Goal: Information Seeking & Learning: Learn about a topic

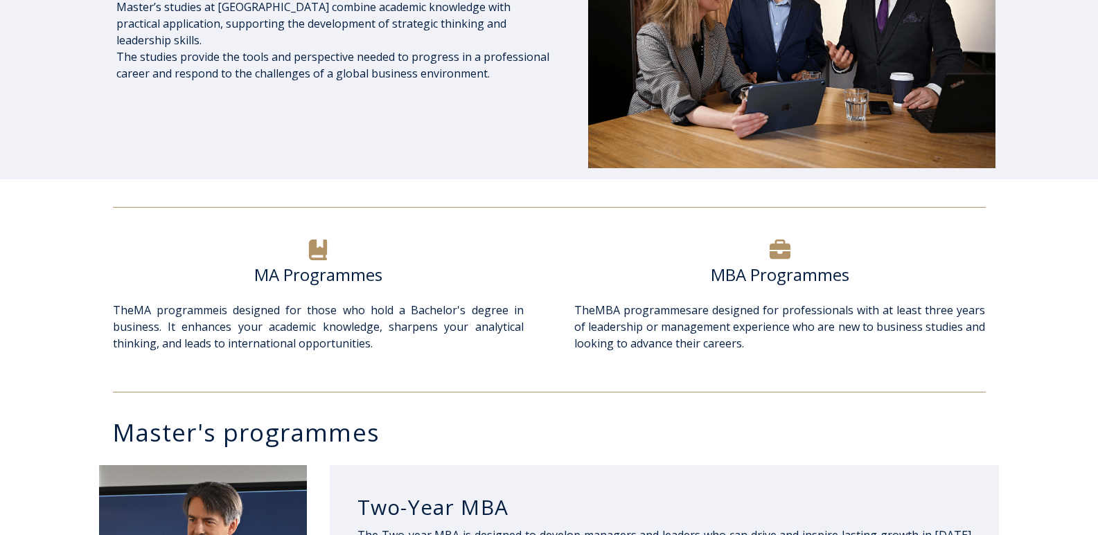
scroll to position [346, 0]
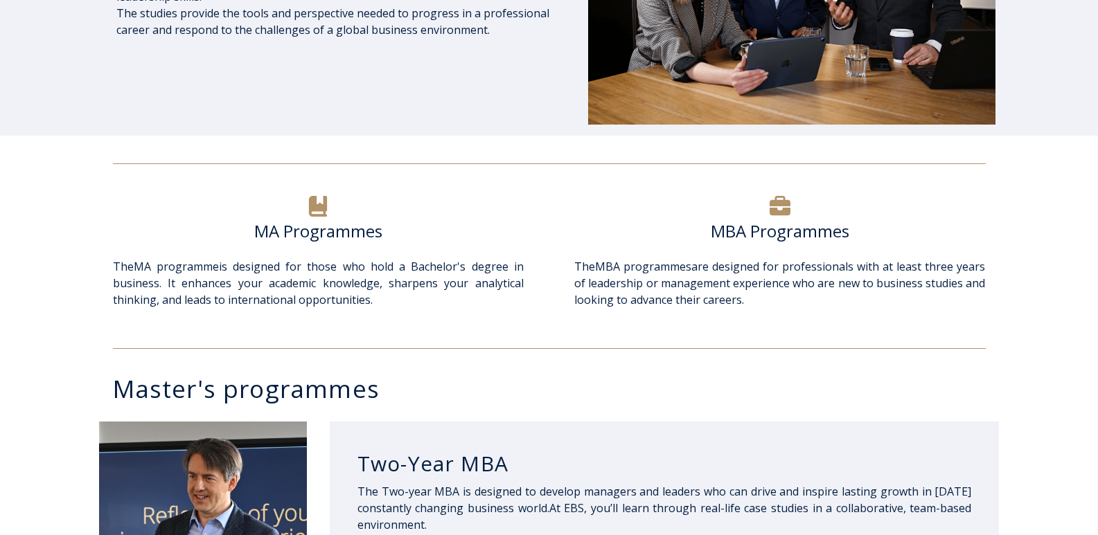
click at [314, 227] on h6 "MA Programmes" at bounding box center [318, 231] width 411 height 21
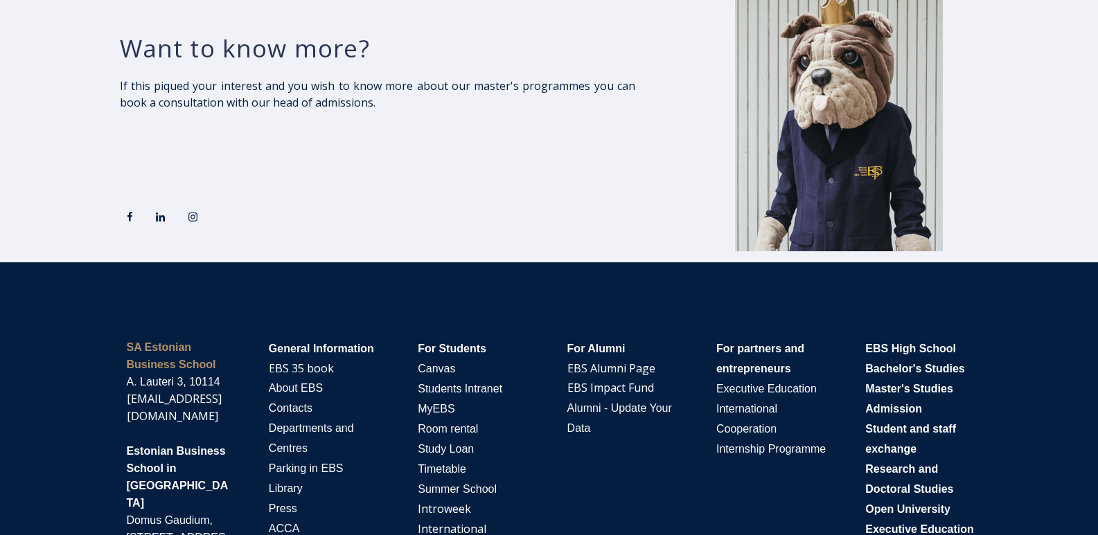
scroll to position [2632, 0]
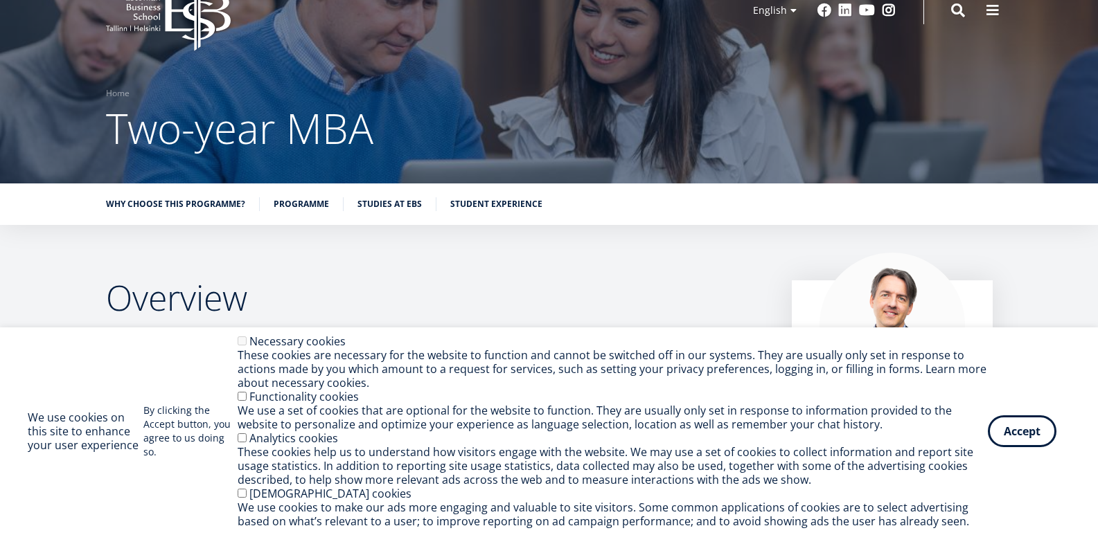
scroll to position [208, 0]
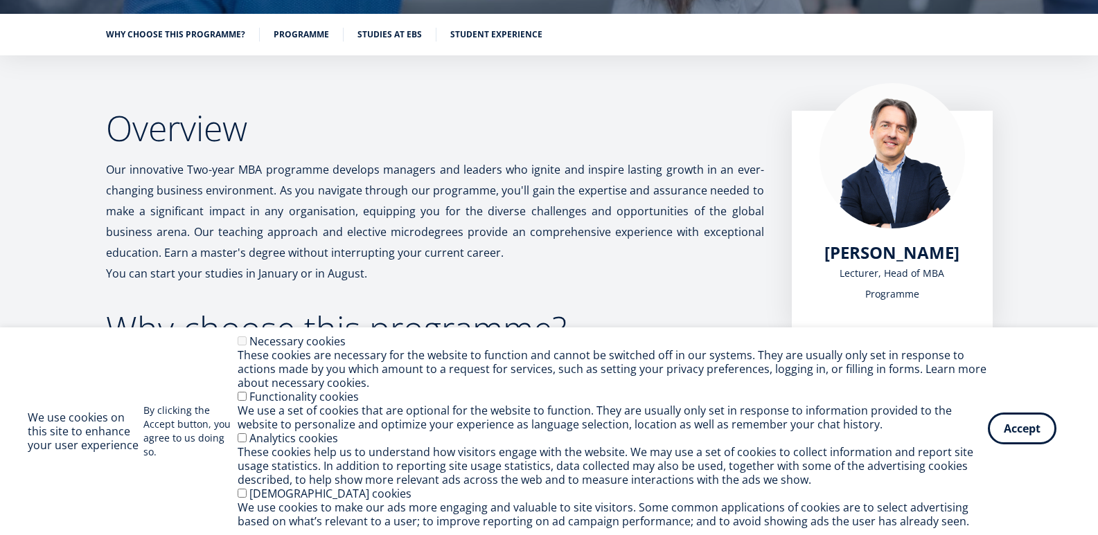
click at [1035, 428] on button "Accept" at bounding box center [1022, 429] width 69 height 32
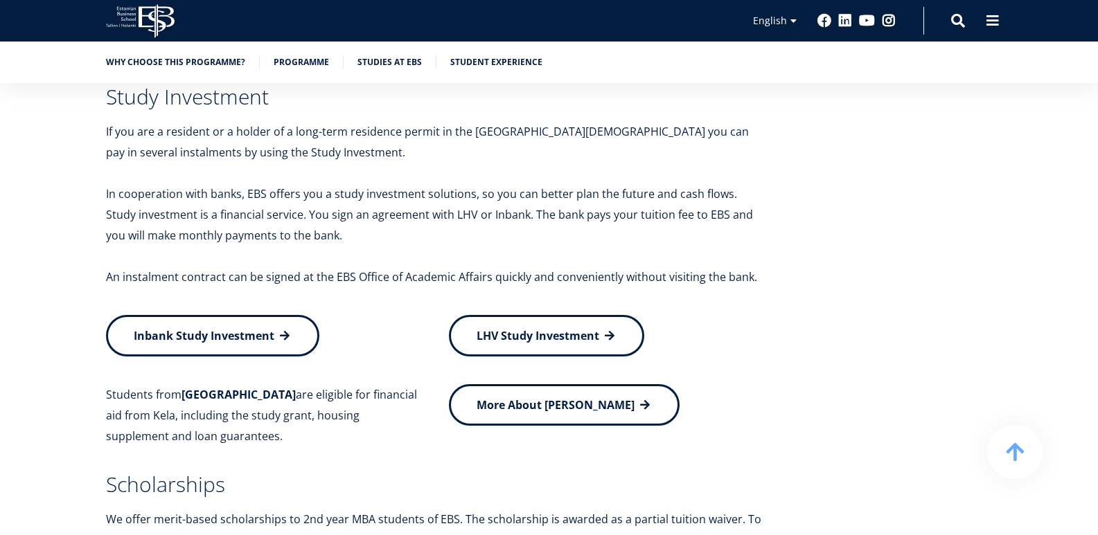
scroll to position [6191, 0]
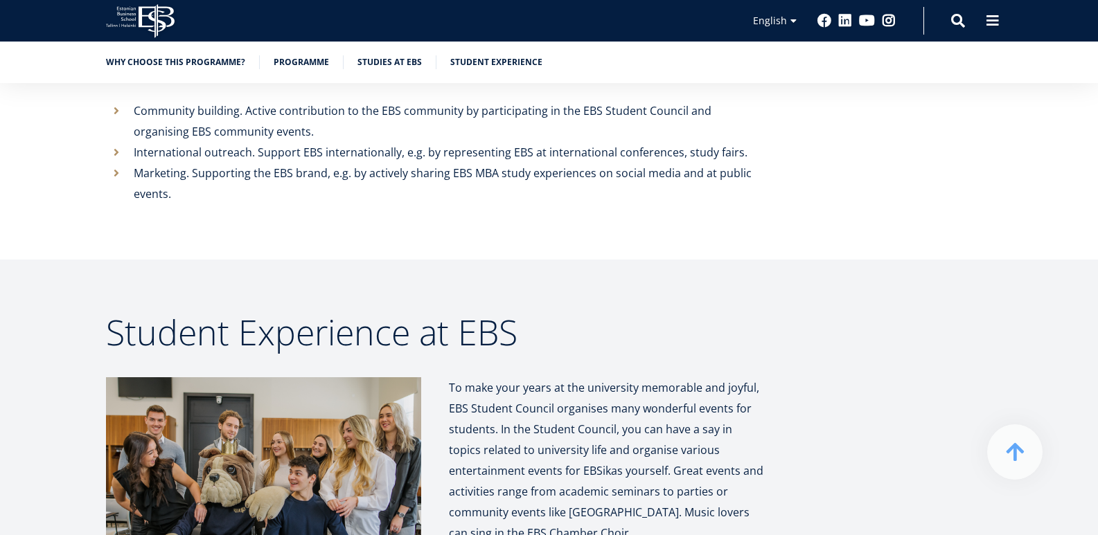
click at [323, 438] on img at bounding box center [263, 482] width 315 height 210
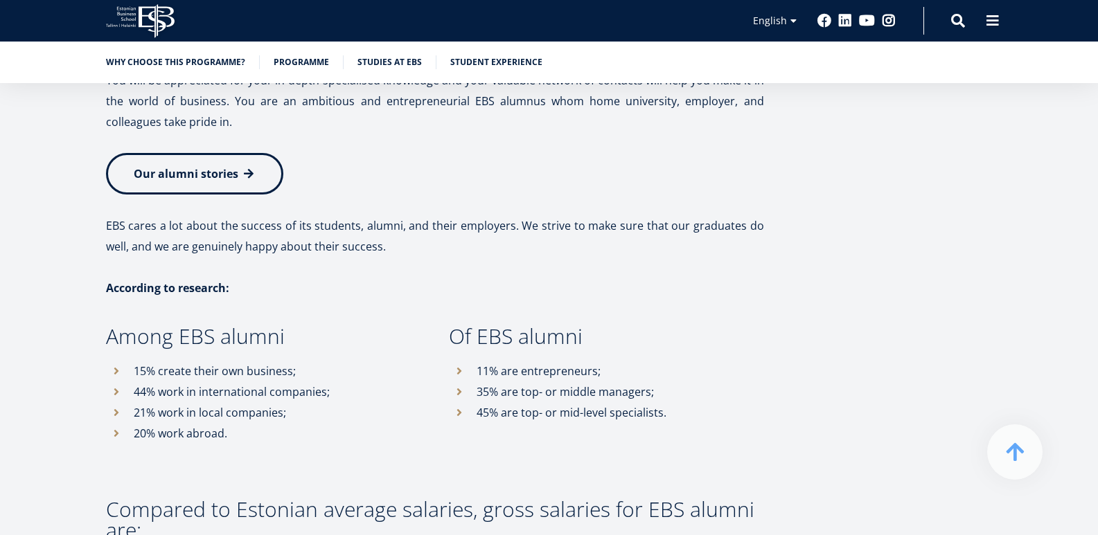
scroll to position [7091, 0]
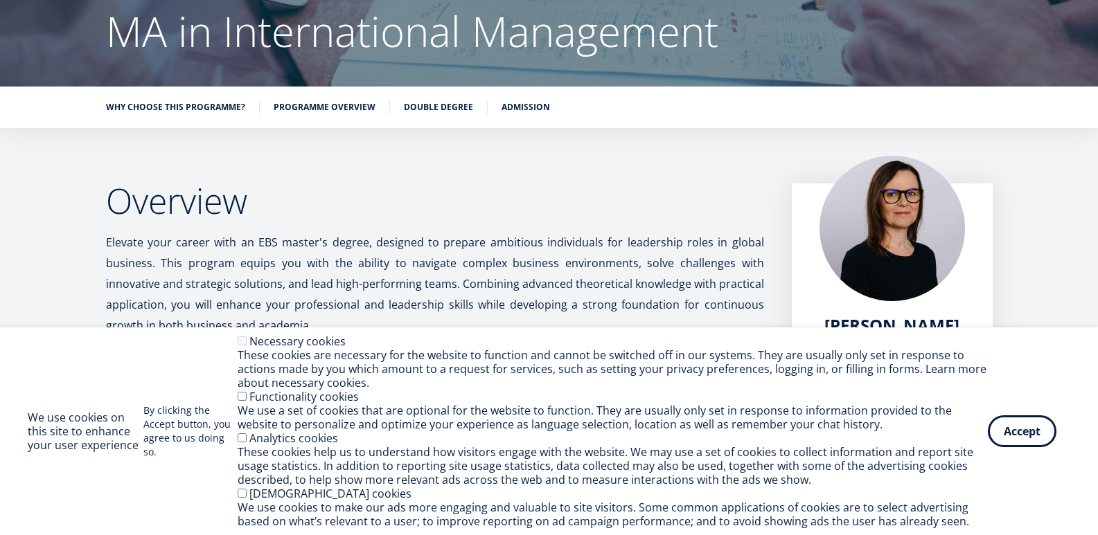
scroll to position [139, 0]
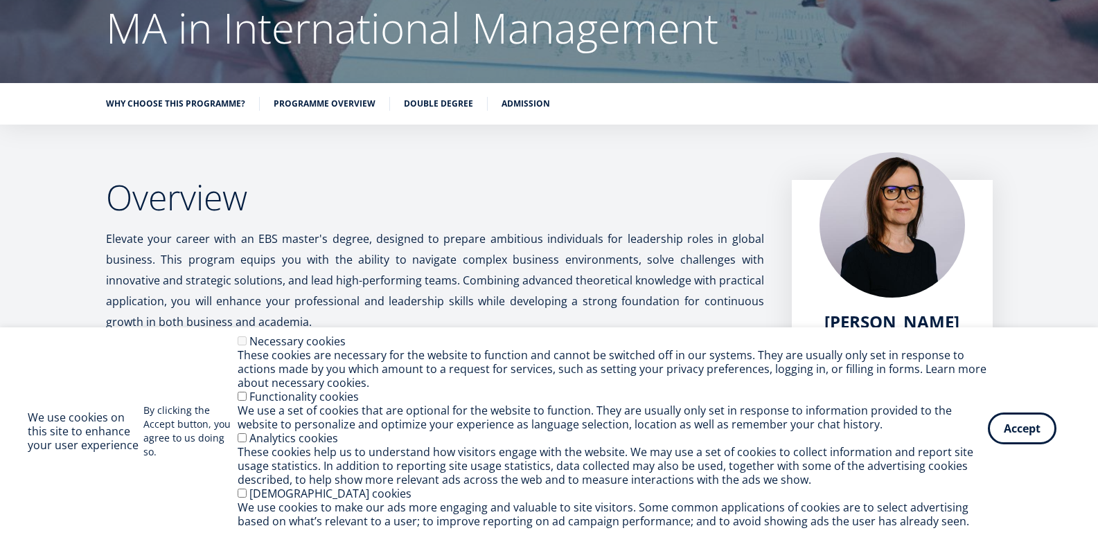
click at [1039, 434] on button "Accept" at bounding box center [1022, 429] width 69 height 32
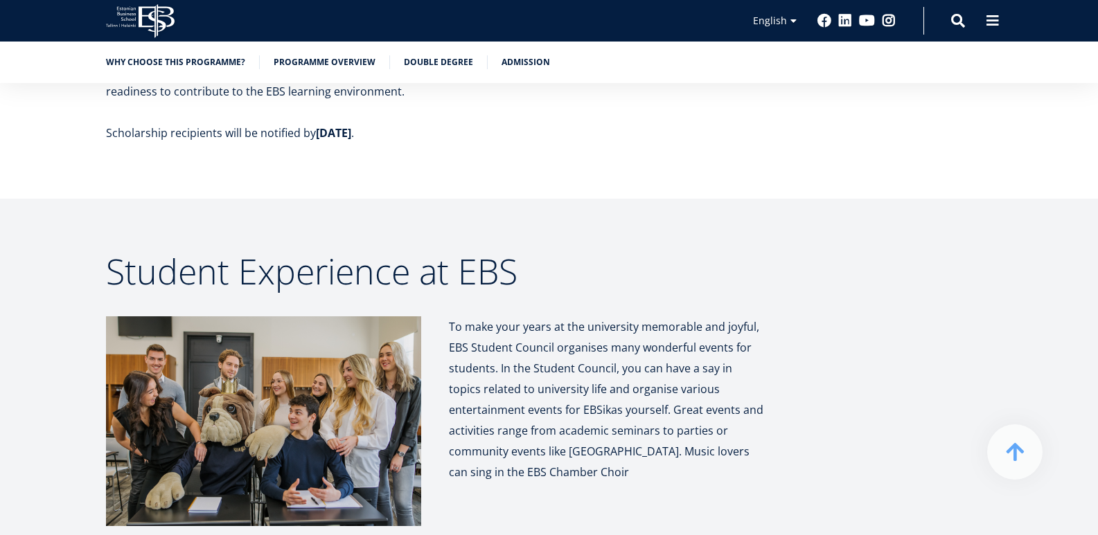
scroll to position [6694, 0]
